Goal: Transaction & Acquisition: Purchase product/service

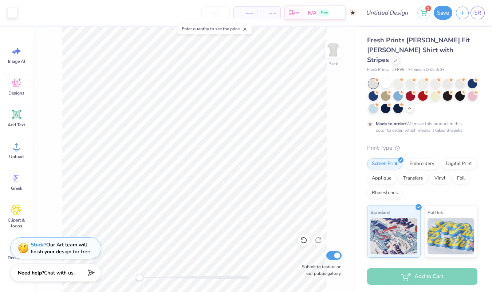
scroll to position [7, 0]
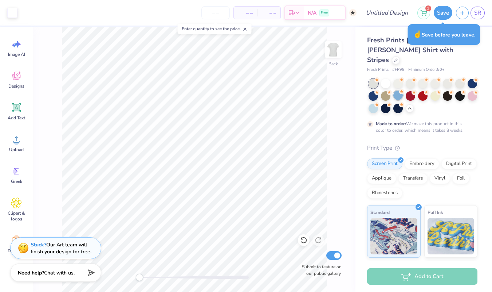
click at [395, 90] on div at bounding box center [398, 94] width 9 height 9
click at [377, 103] on div at bounding box center [373, 107] width 9 height 9
click at [373, 103] on div at bounding box center [373, 107] width 9 height 9
click at [447, 11] on button "Save" at bounding box center [443, 12] width 19 height 14
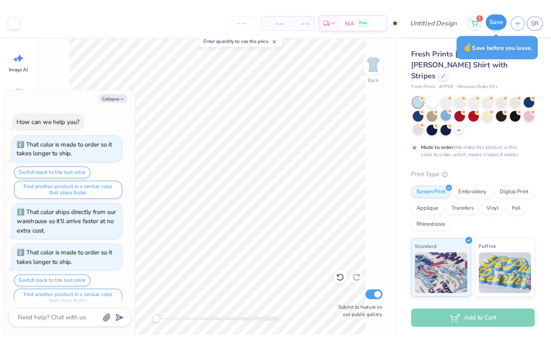
scroll to position [1189, 0]
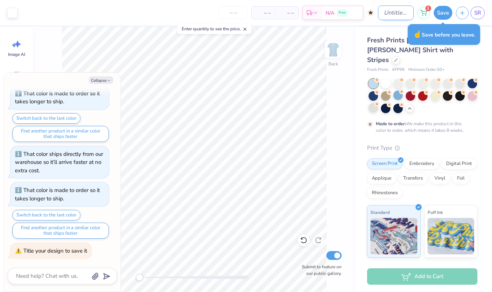
type textarea "x"
click at [386, 12] on input "Design Title" at bounding box center [396, 12] width 36 height 15
type input "b"
type textarea "x"
type input "bi"
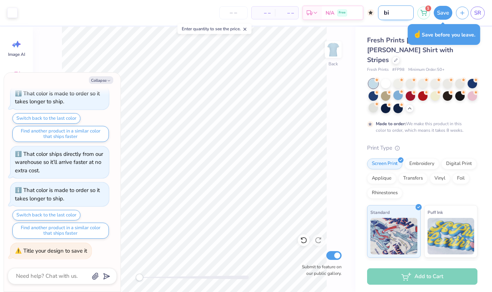
type textarea "x"
type input "big"
type textarea "x"
type input "big"
type textarea "x"
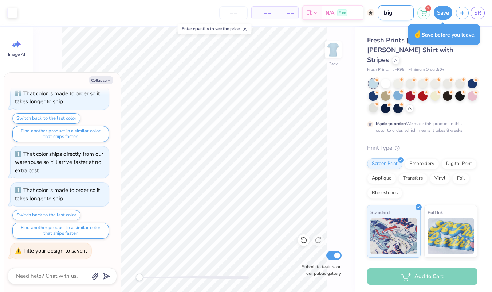
type input "[PERSON_NAME]"
type textarea "x"
type input "big li"
type textarea "x"
type input "big lit"
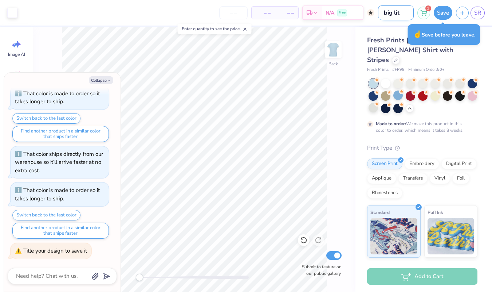
type textarea "x"
type input "big litt"
type textarea "x"
type input "big littl"
type textarea "x"
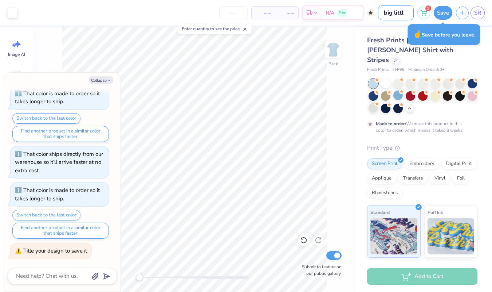
type input "big little"
type textarea "x"
type input "big little"
click at [438, 9] on button "Save" at bounding box center [443, 12] width 19 height 14
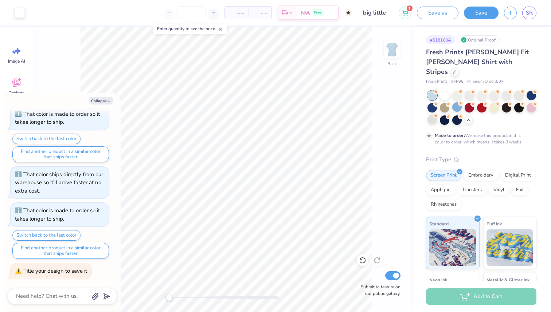
type textarea "x"
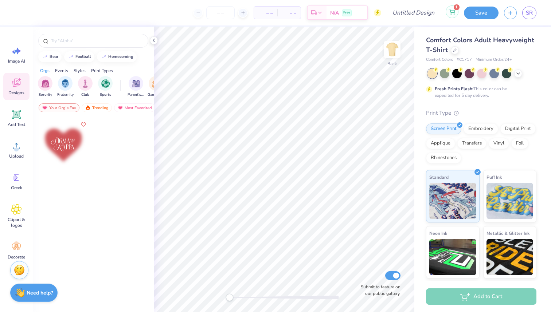
click at [455, 11] on button "1" at bounding box center [452, 11] width 13 height 13
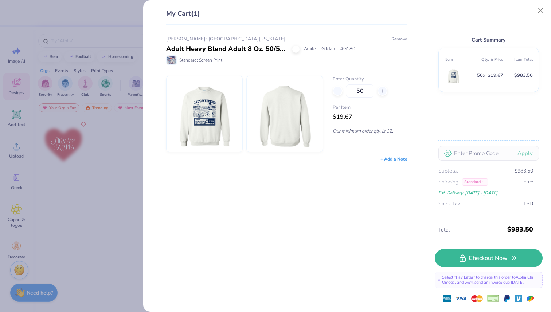
click at [148, 56] on div "My Cart (1) Sami Rase : University of Nebraska Adult Heavy Blend Adult 8 Oz. 50…" at bounding box center [346, 156] width 407 height 312
click at [540, 11] on button "Close" at bounding box center [541, 11] width 14 height 14
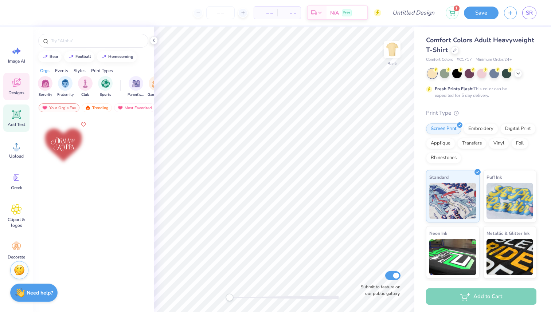
click at [15, 112] on icon at bounding box center [16, 114] width 7 height 7
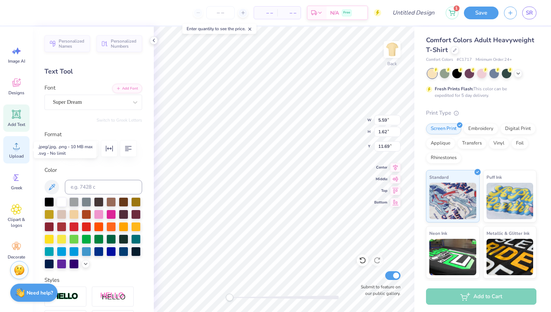
click at [18, 147] on circle at bounding box center [16, 148] width 5 height 5
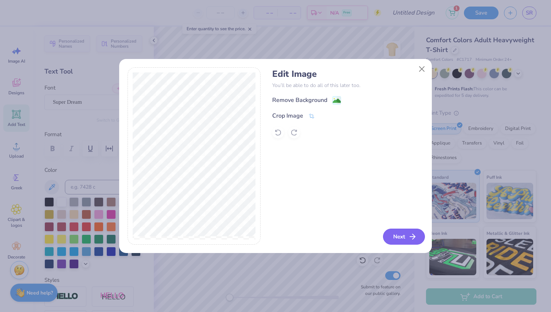
click at [404, 240] on button "Next" at bounding box center [404, 237] width 42 height 16
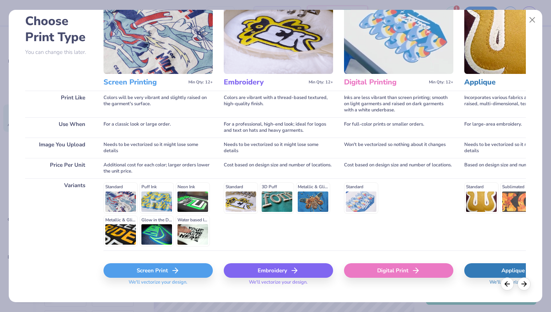
scroll to position [38, 0]
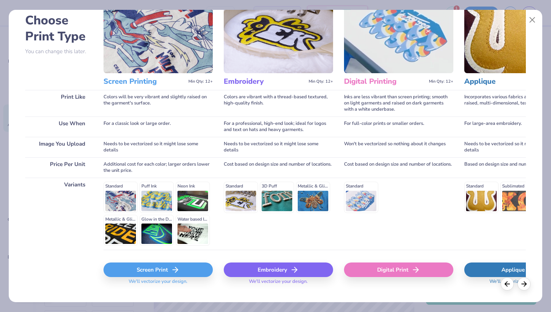
click at [144, 274] on div "Screen Print" at bounding box center [157, 270] width 109 height 15
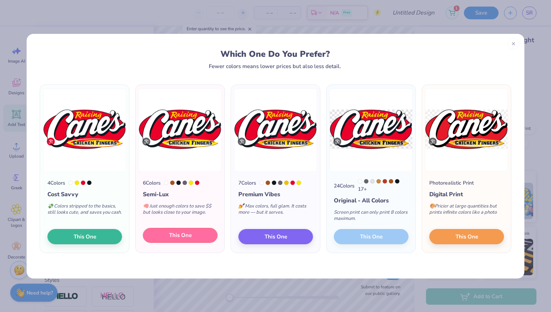
click at [180, 238] on span "This One" at bounding box center [180, 235] width 23 height 8
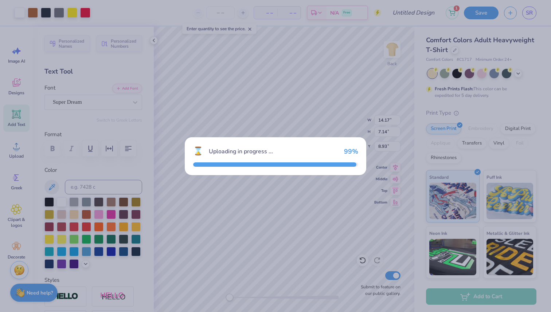
type input "14.17"
type input "7.14"
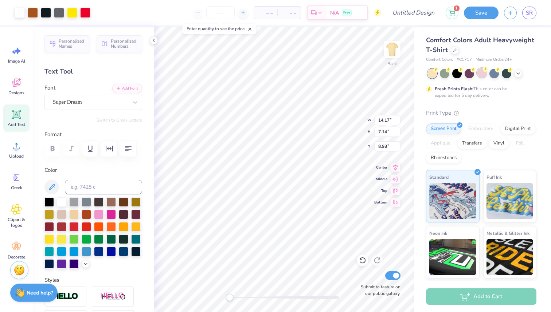
click at [478, 73] on div at bounding box center [481, 72] width 9 height 9
type input "1.46"
type input "9.44"
type input "4.76"
type input "3.85"
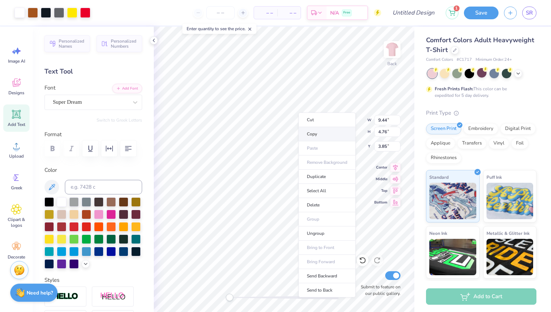
click at [314, 133] on li "Copy" at bounding box center [326, 134] width 57 height 14
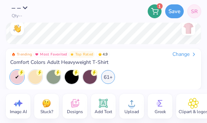
drag, startPoint x: 128, startPoint y: 15, endPoint x: -67, endPoint y: -88, distance: 220.2
click at [0, 0] on html "– – Qty -- 1 Save SR Image AI Stuck? Designs Add Text Upload Greek Clipart & lo…" at bounding box center [103, 61] width 207 height 123
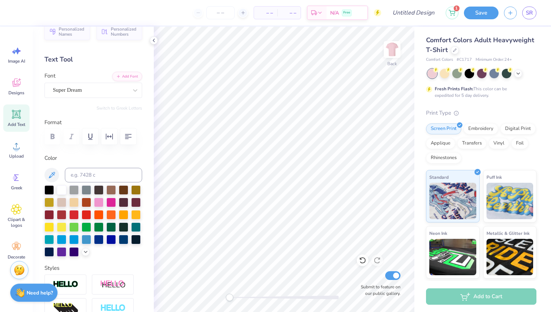
scroll to position [19, 0]
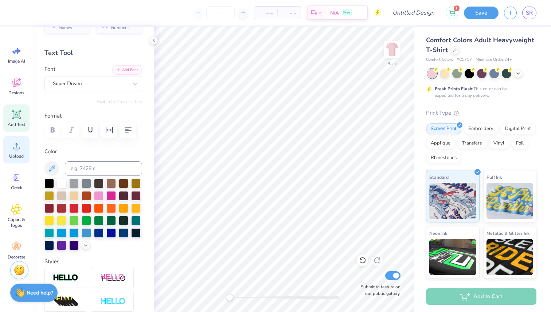
click at [18, 150] on circle at bounding box center [16, 148] width 5 height 5
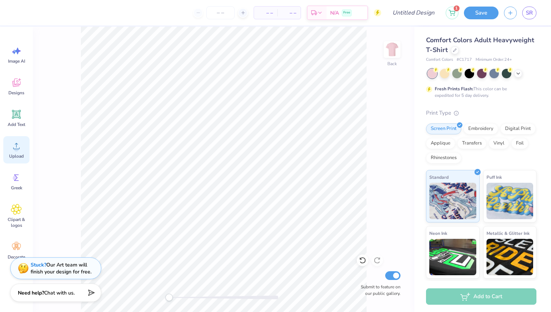
click at [12, 152] on div "Upload" at bounding box center [16, 149] width 26 height 27
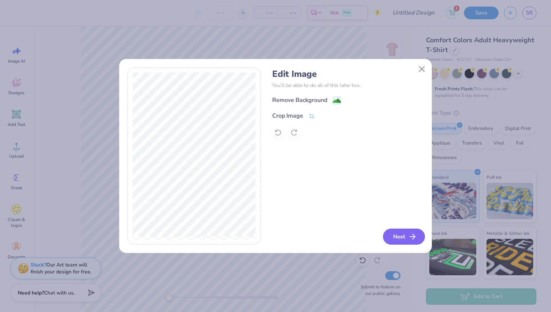
click at [404, 239] on button "Next" at bounding box center [404, 237] width 42 height 16
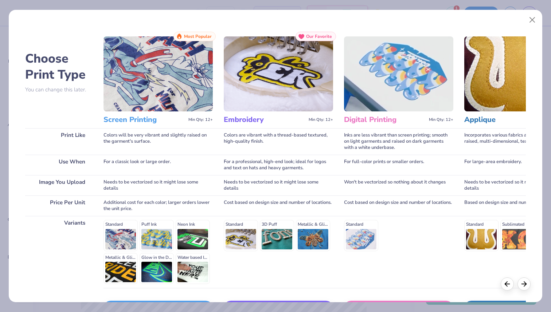
scroll to position [51, 0]
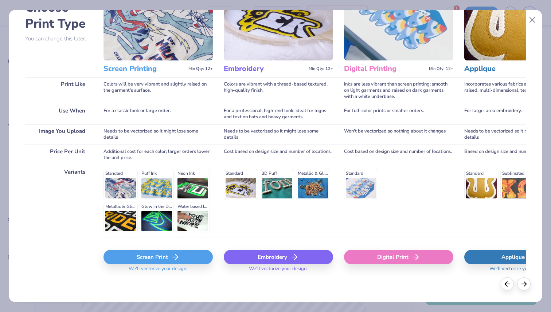
click at [189, 255] on div "Screen Print" at bounding box center [157, 257] width 109 height 15
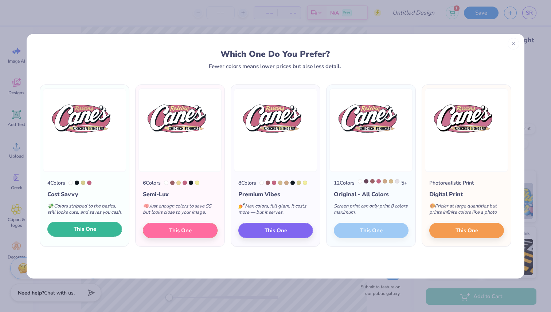
click at [90, 234] on span "This One" at bounding box center [85, 229] width 23 height 8
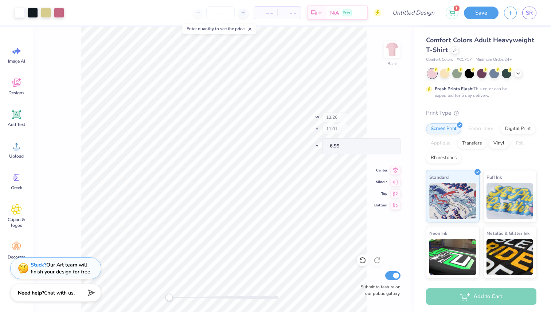
type input "1.49"
click at [363, 260] on icon at bounding box center [362, 260] width 7 height 7
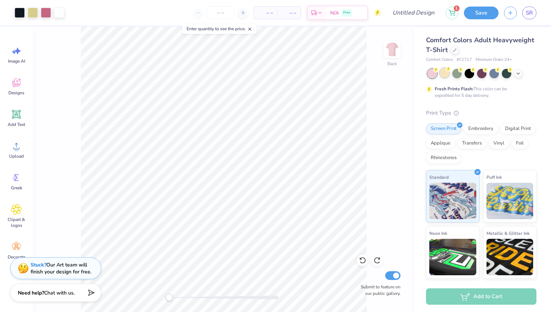
click at [445, 75] on div at bounding box center [444, 72] width 9 height 9
click at [509, 76] on div at bounding box center [506, 72] width 9 height 9
click at [519, 75] on icon at bounding box center [518, 73] width 6 height 6
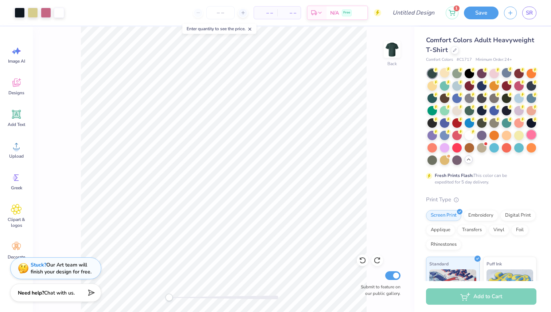
click at [532, 132] on div at bounding box center [531, 134] width 9 height 9
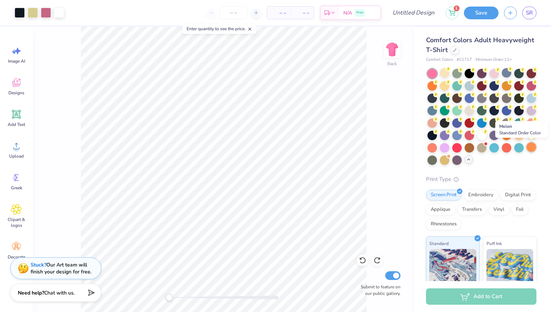
click at [530, 148] on div at bounding box center [531, 146] width 9 height 9
click at [521, 148] on div at bounding box center [518, 146] width 9 height 9
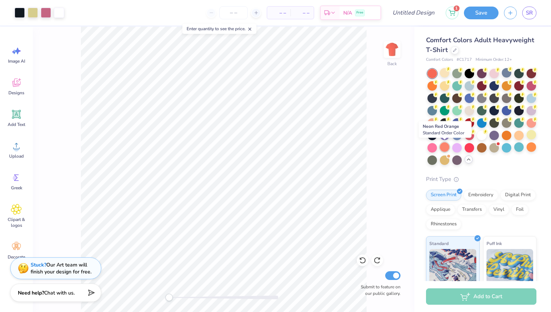
click at [443, 148] on div at bounding box center [444, 146] width 9 height 9
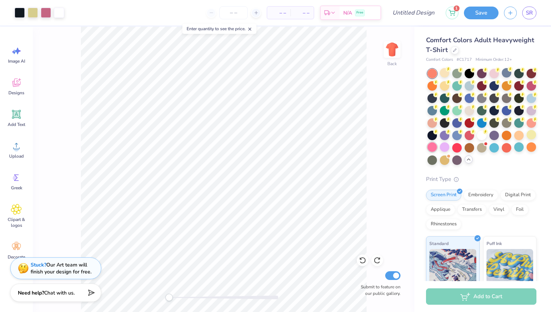
click at [430, 149] on div at bounding box center [431, 146] width 9 height 9
click at [457, 133] on div at bounding box center [456, 134] width 9 height 9
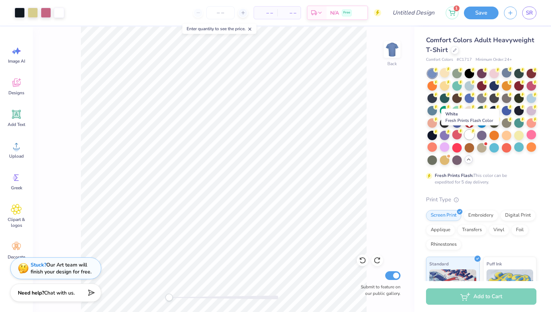
click at [473, 135] on div at bounding box center [469, 134] width 9 height 9
click at [480, 137] on div at bounding box center [481, 134] width 9 height 9
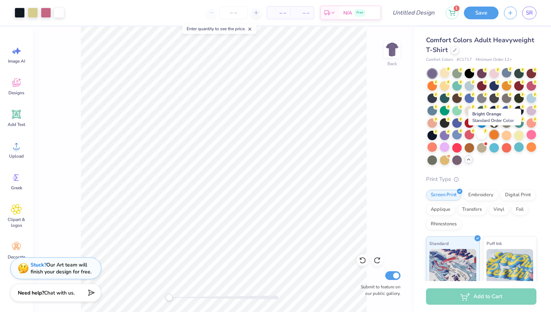
click at [492, 134] on div at bounding box center [493, 134] width 9 height 9
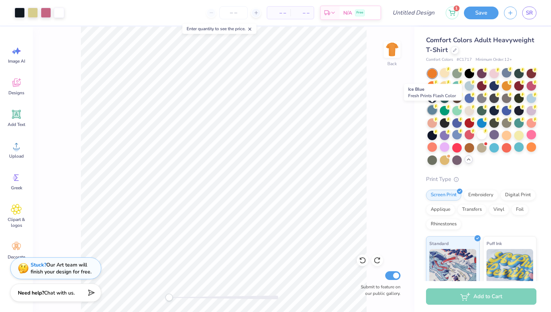
click at [431, 114] on div at bounding box center [431, 109] width 9 height 9
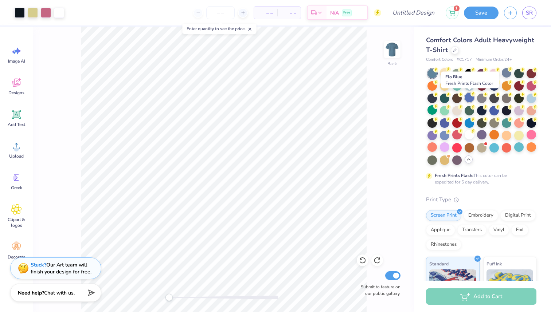
click at [473, 98] on div at bounding box center [469, 97] width 9 height 9
click at [443, 89] on div at bounding box center [444, 85] width 9 height 9
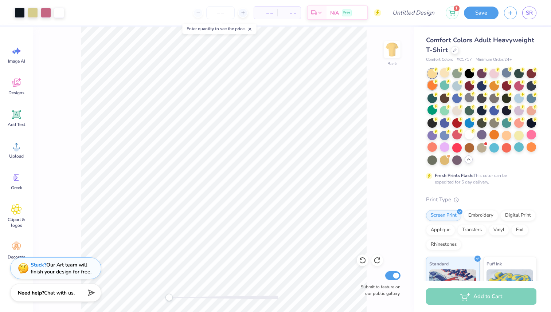
click at [433, 87] on div at bounding box center [431, 85] width 9 height 9
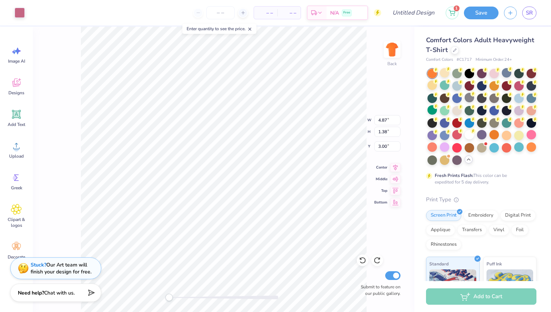
type input "8.82"
type input "4.04"
type input "2.96"
type input "9.38"
type input "4.51"
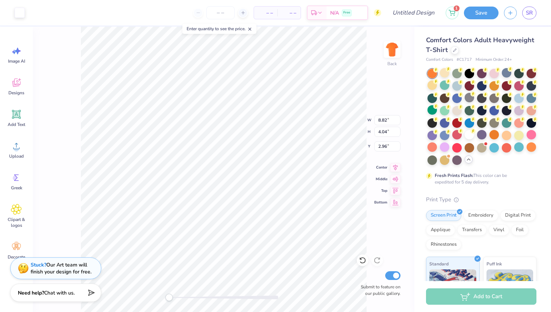
type input "2.92"
type input "8.82"
type input "4.04"
type input "2.80"
type input "9.38"
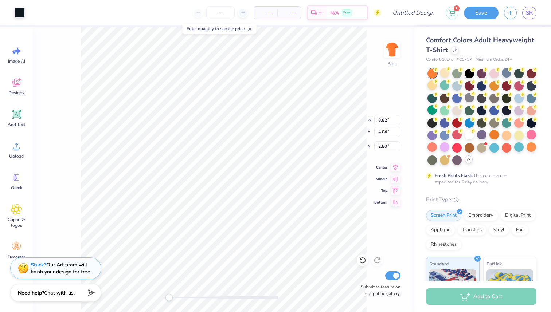
type input "4.51"
type input "3.00"
type input "8.82"
type input "4.04"
type input "2.80"
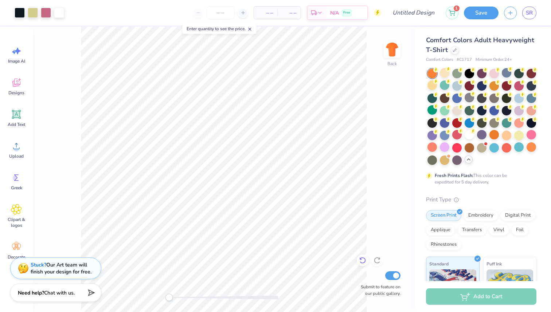
click at [361, 263] on icon at bounding box center [362, 261] width 6 height 7
